Goal: Ask a question

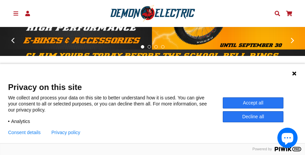
scroll to position [126, 0]
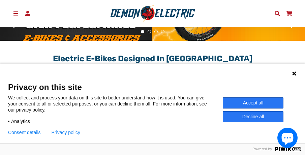
click at [250, 99] on button "Accept all" at bounding box center [252, 102] width 61 height 11
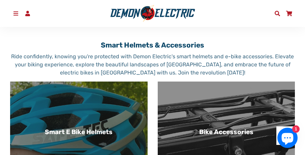
scroll to position [294, 0]
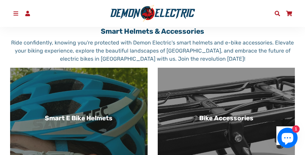
click at [292, 134] on icon "Chat window" at bounding box center [287, 139] width 12 height 12
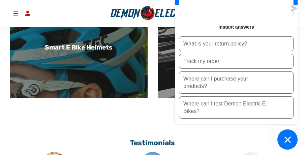
scroll to position [379, 0]
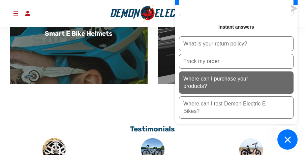
click at [221, 87] on p "Where can I purchase your products?" at bounding box center [225, 82] width 84 height 15
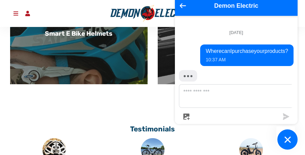
click at [216, 96] on textarea "Message us" at bounding box center [240, 95] width 122 height 23
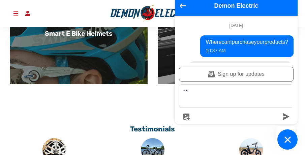
scroll to position [111, 0]
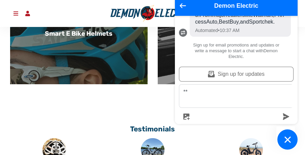
type textarea "*"
type textarea "**********"
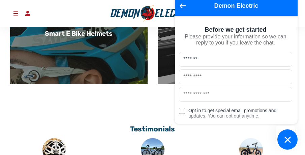
type input "*******"
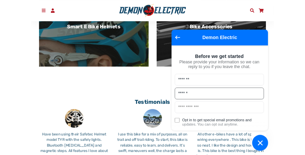
scroll to position [379, 0]
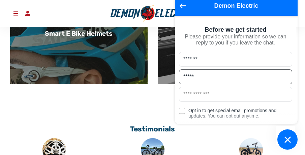
type input "******"
drag, startPoint x: 217, startPoint y: 101, endPoint x: 173, endPoint y: 105, distance: 43.9
click at [173, 105] on inbox-online-store-chat at bounding box center [236, 73] width 127 height 154
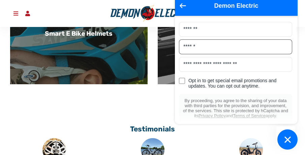
scroll to position [65, 0]
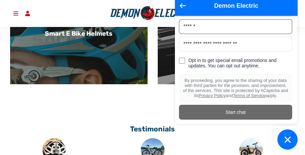
type input "**********"
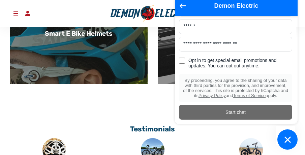
click at [232, 122] on div "Start chat" at bounding box center [235, 114] width 113 height 19
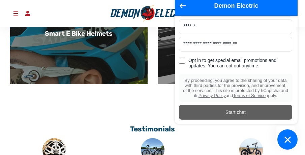
click at [231, 113] on div "Start chat" at bounding box center [235, 111] width 105 height 7
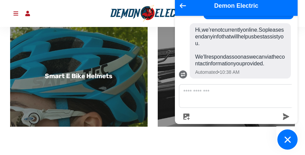
scroll to position [185, 0]
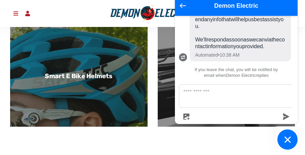
click at [183, 9] on button "Go back to the main screen" at bounding box center [182, 6] width 6 height 6
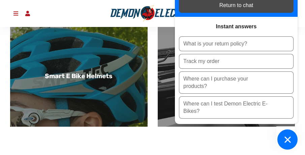
click at [185, 5] on div "Return to chat" at bounding box center [236, 5] width 106 height 7
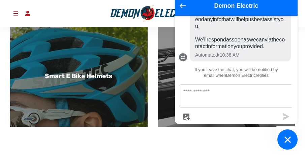
click at [183, 5] on icon "Go back to the main screen" at bounding box center [182, 5] width 6 height 5
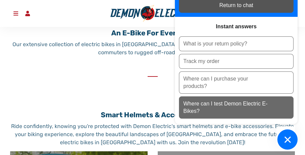
scroll to position [210, 0]
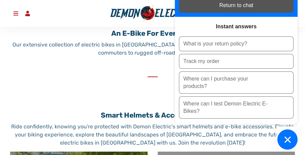
click at [294, 139] on button "Chat window" at bounding box center [287, 139] width 20 height 20
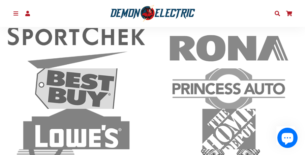
scroll to position [1346, 0]
